Goal: Find specific page/section: Find specific page/section

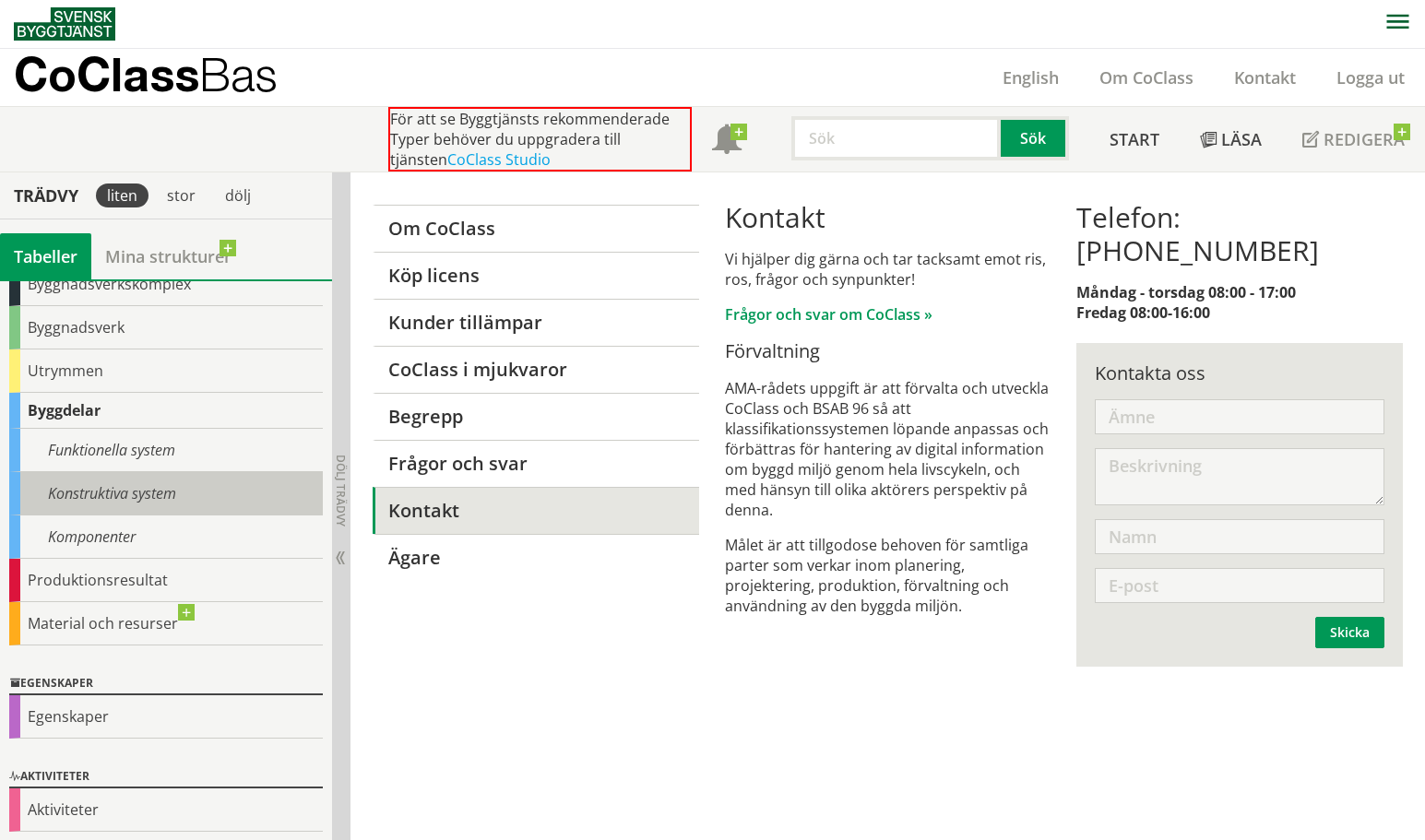
scroll to position [115, 0]
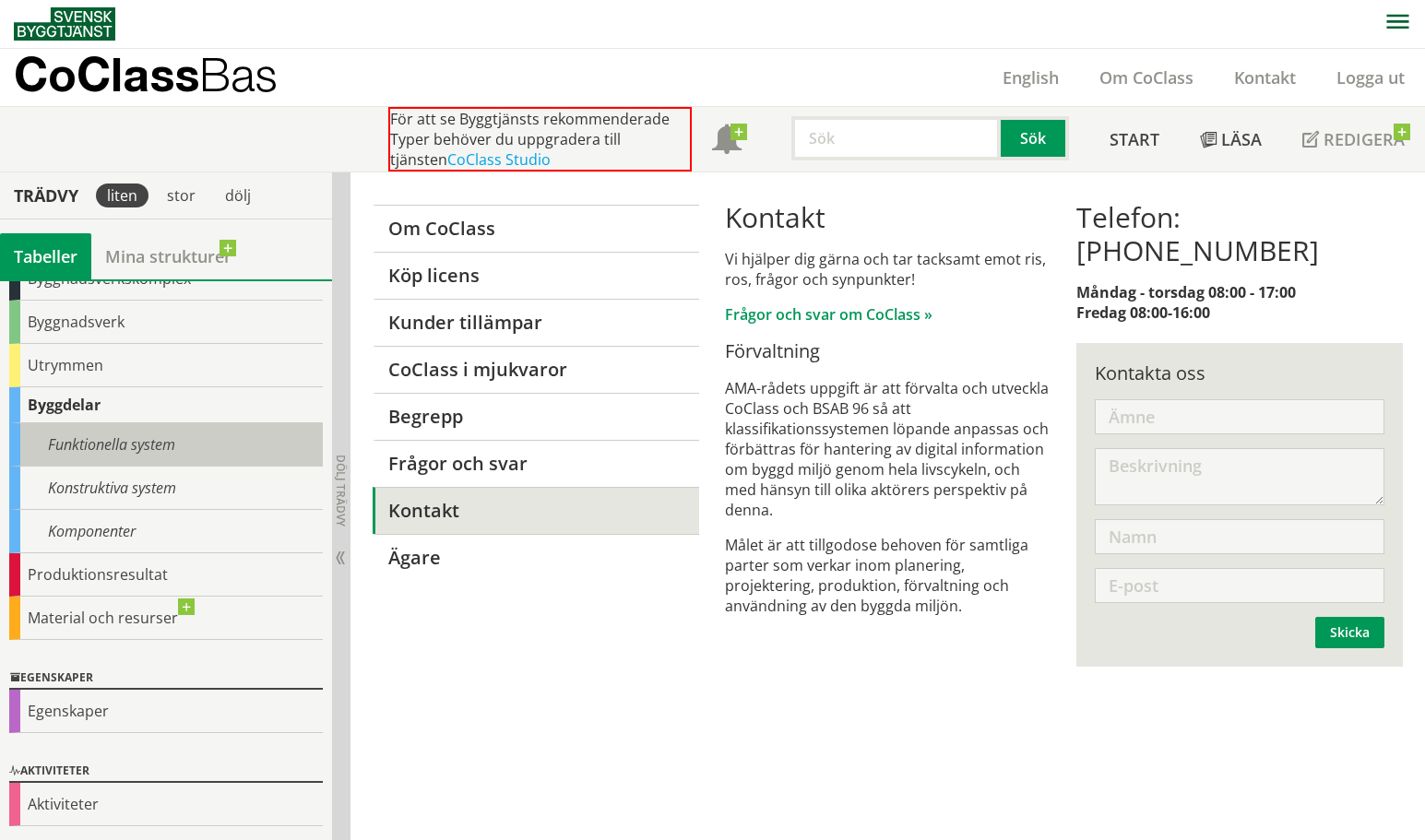
click at [236, 437] on div "Funktionella system" at bounding box center [166, 445] width 314 height 44
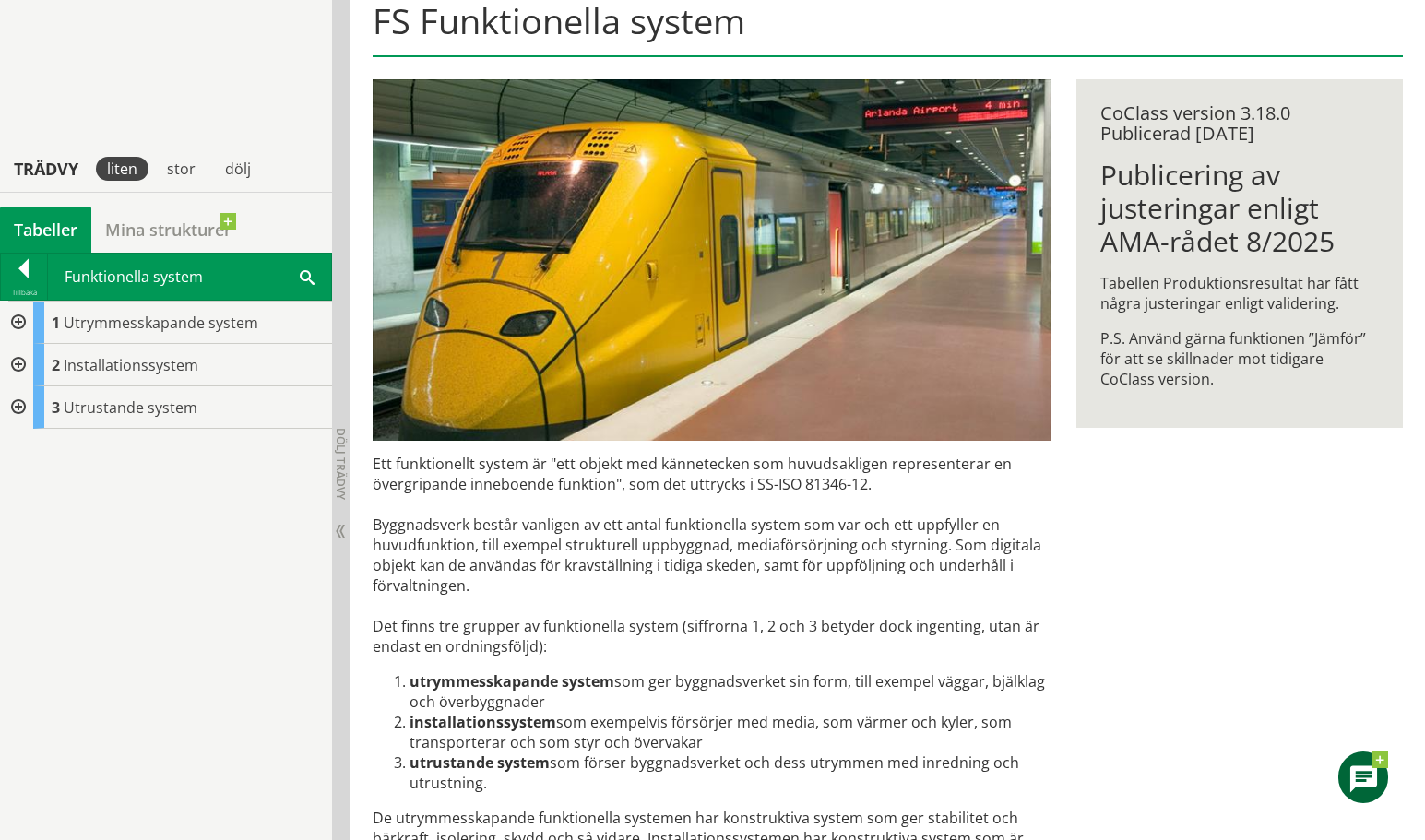
scroll to position [126, 0]
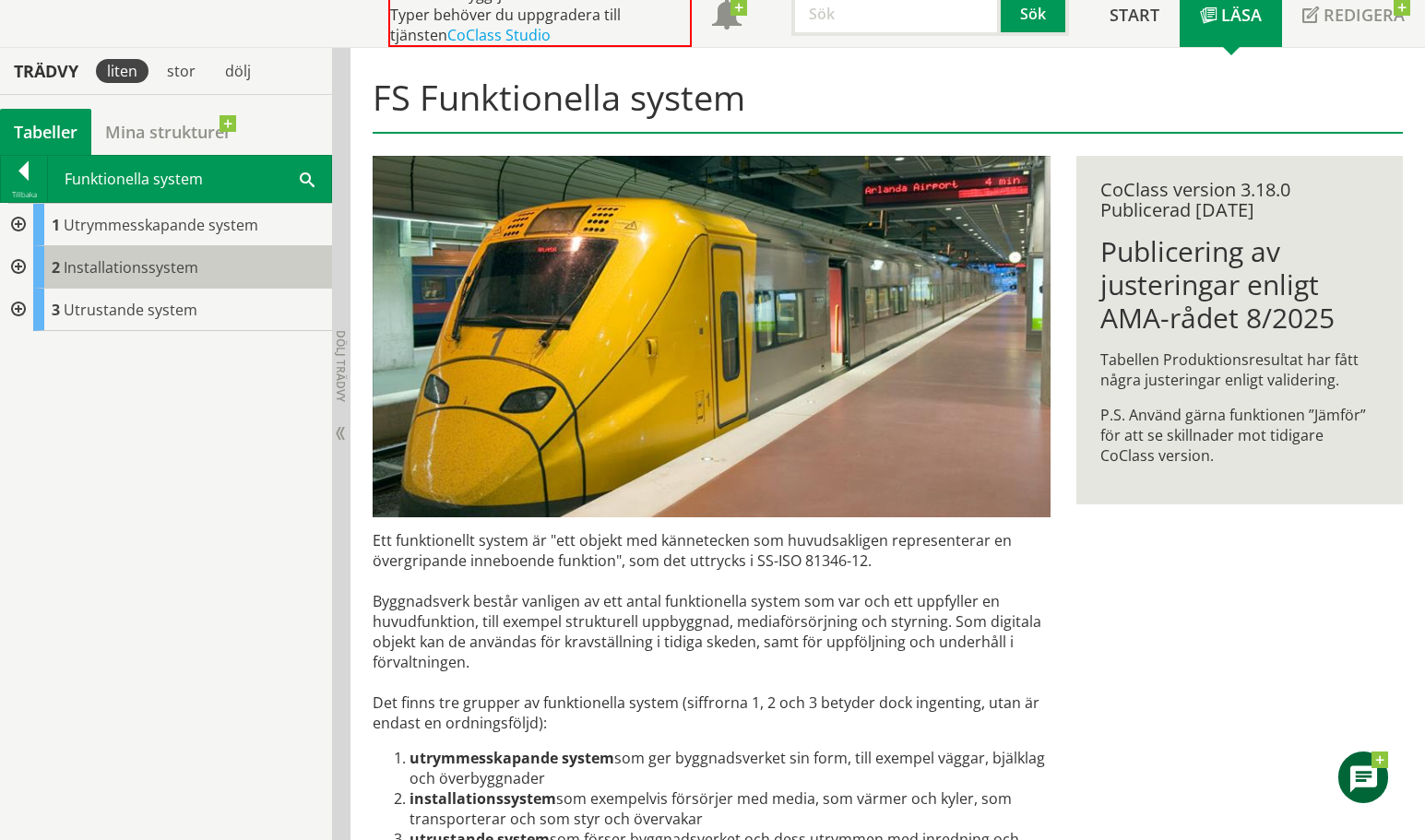
click at [129, 268] on span "Installationssystem" at bounding box center [130, 267] width 135 height 20
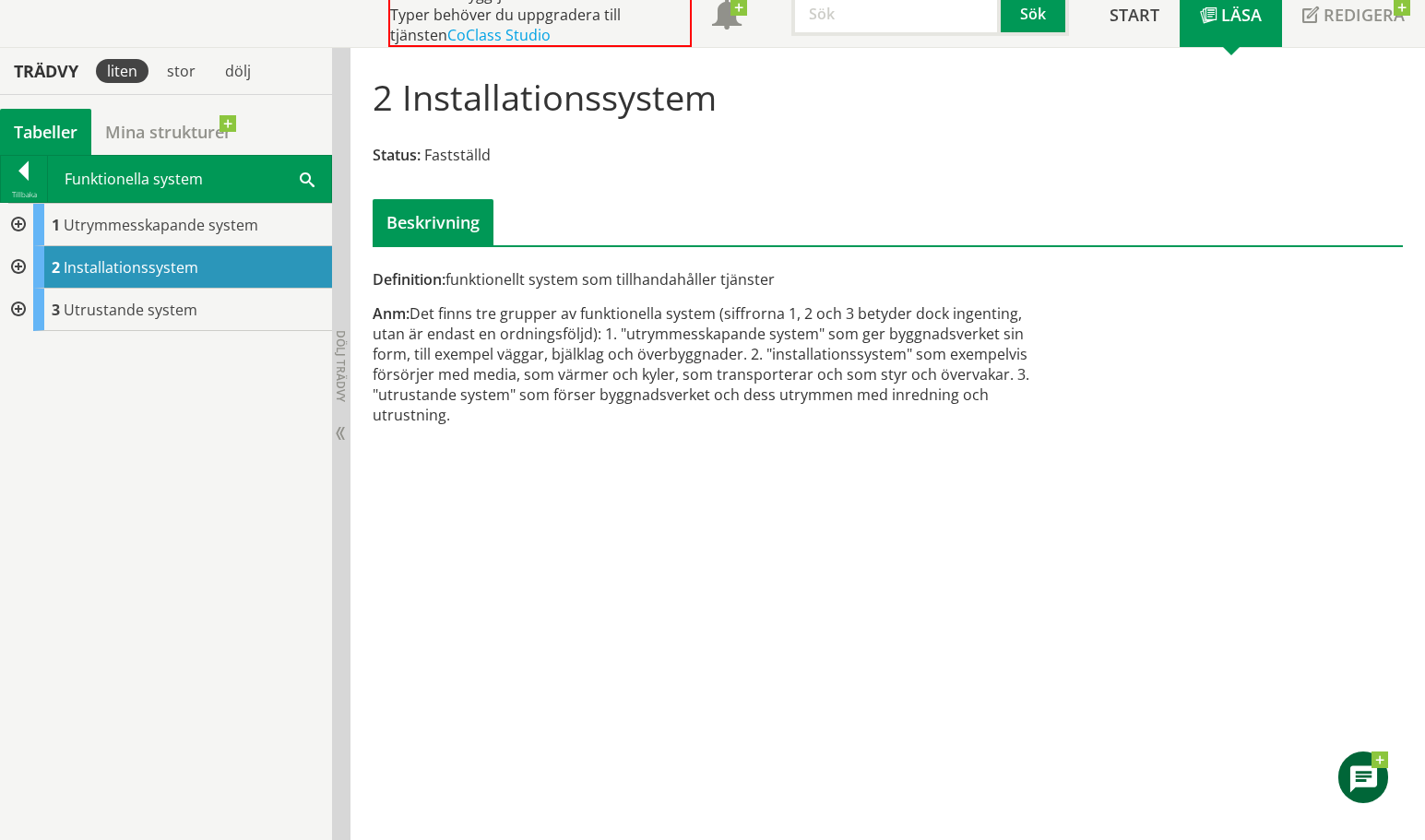
click at [20, 266] on div at bounding box center [17, 268] width 34 height 43
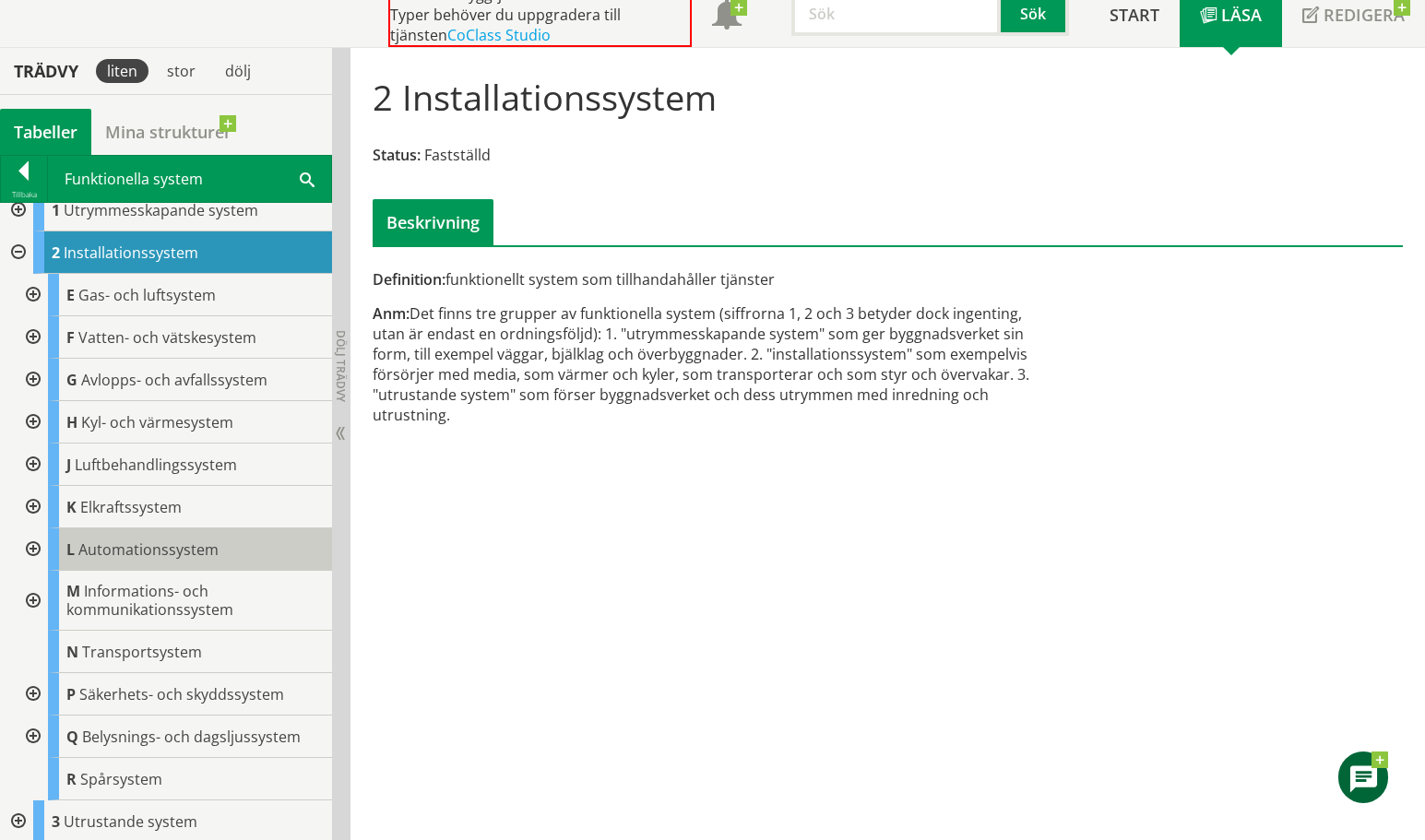
scroll to position [18, 0]
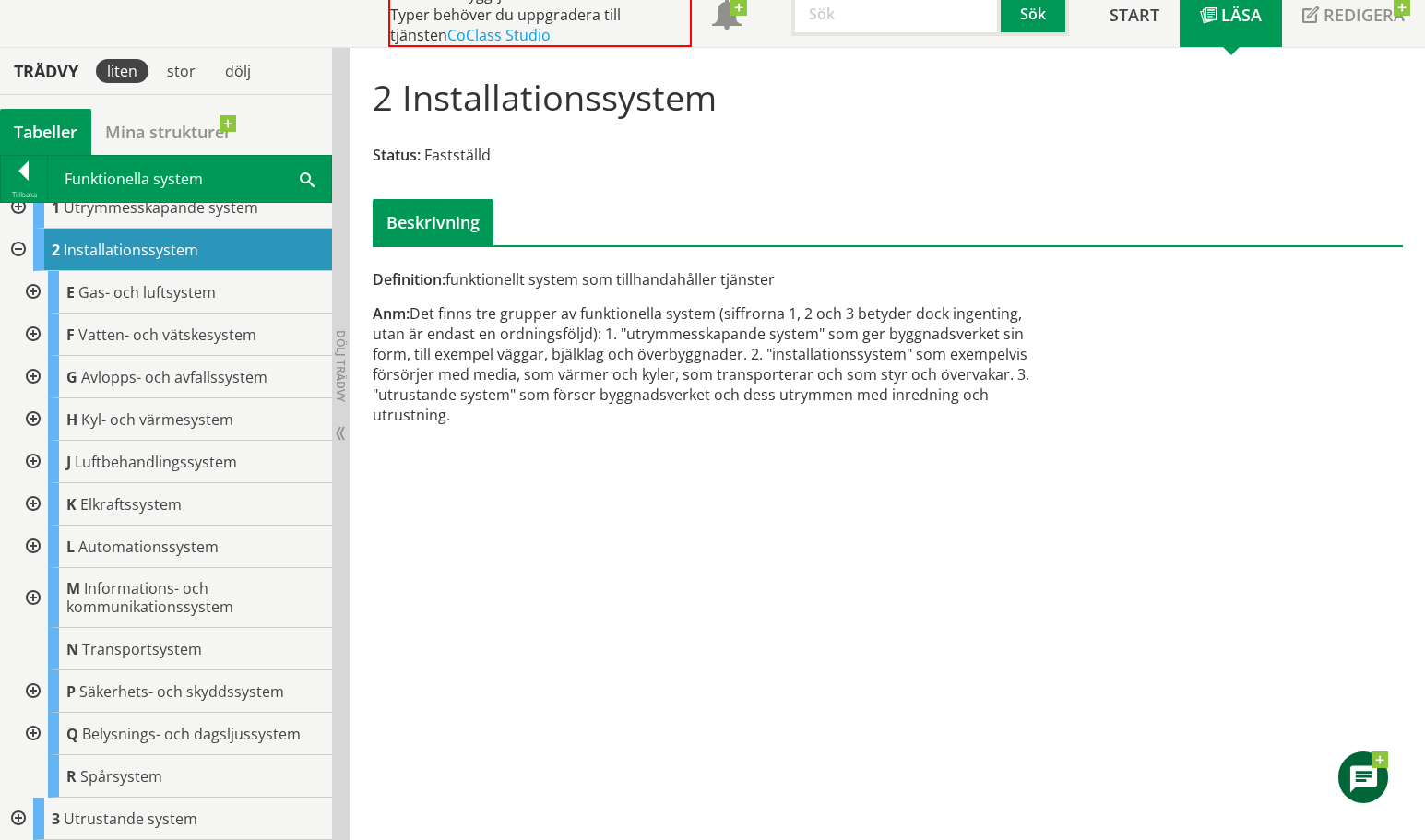
click at [43, 500] on div at bounding box center [32, 504] width 34 height 43
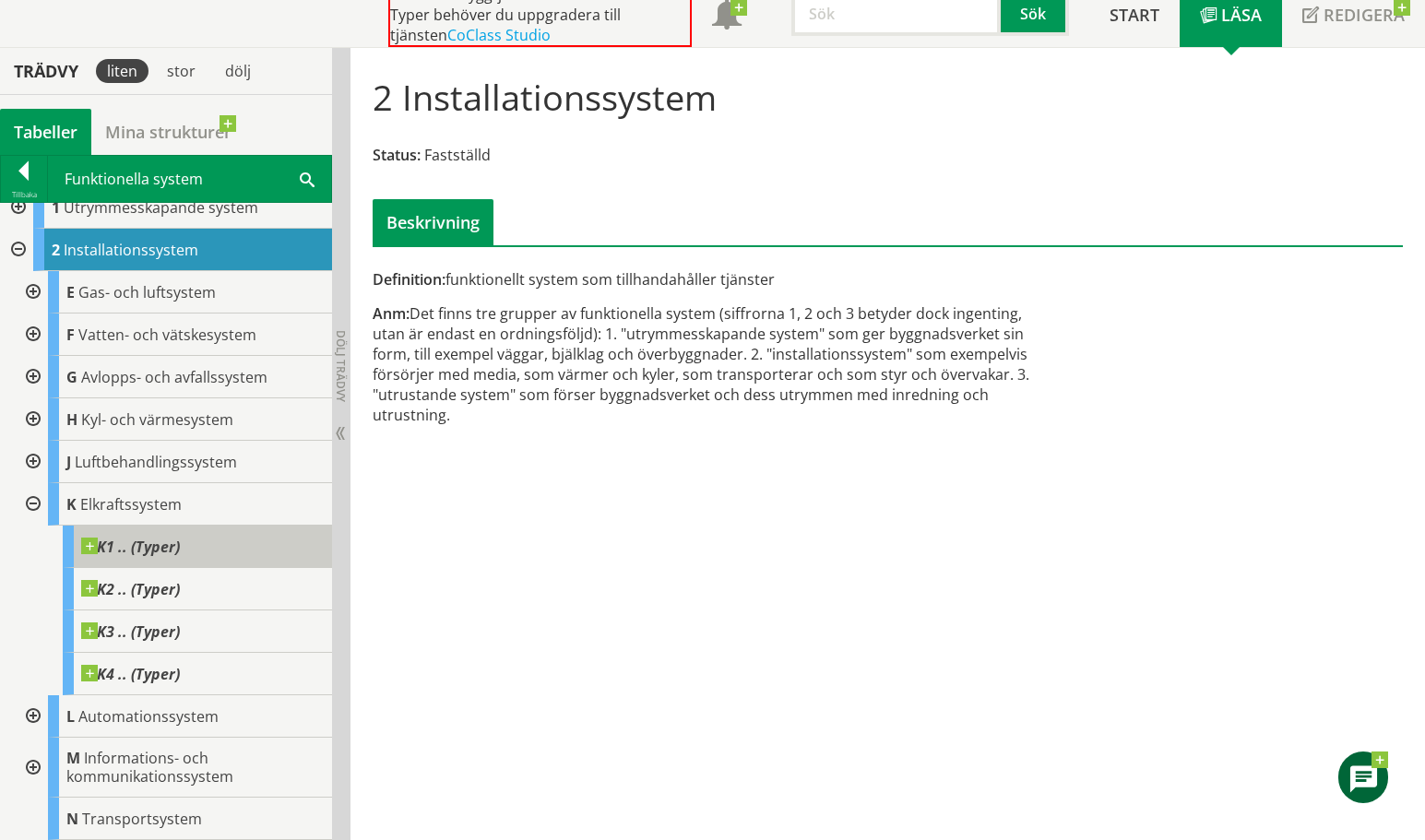
click at [189, 542] on div "K1 .. (Typer)" at bounding box center [196, 547] width 269 height 43
click at [180, 538] on span at bounding box center [180, 538] width 0 height 0
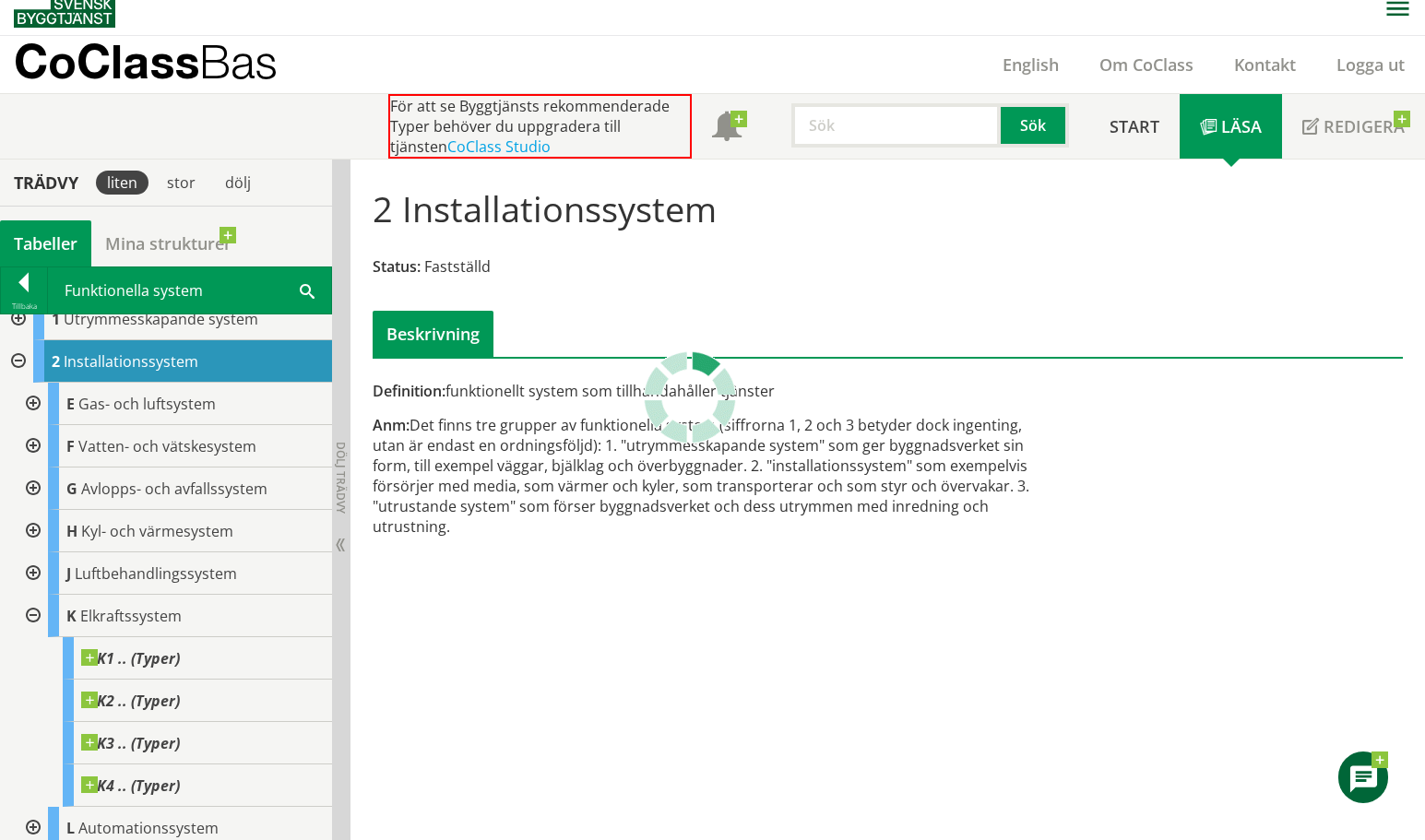
scroll to position [0, 0]
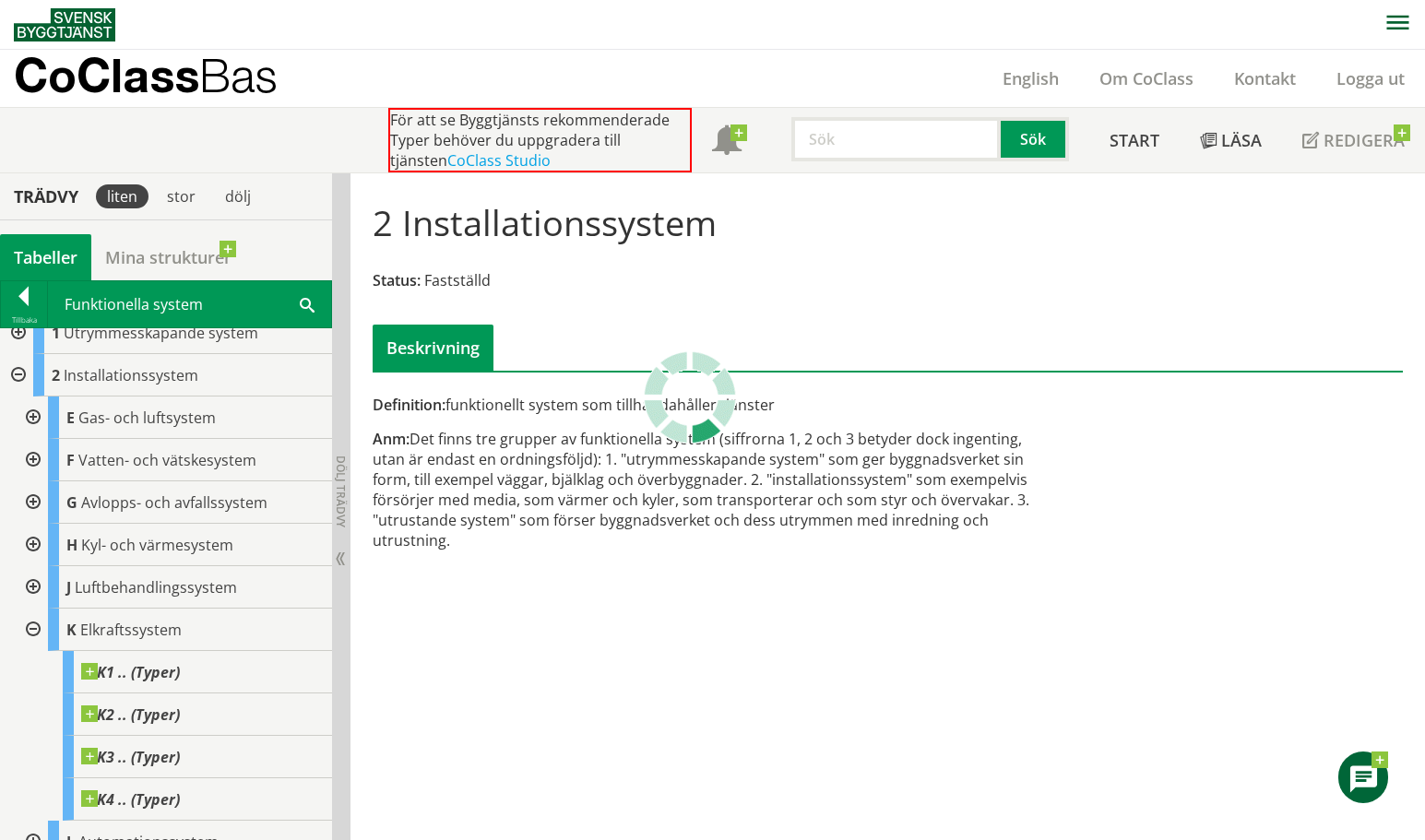
scroll to position [1, 0]
